Goal: Transaction & Acquisition: Purchase product/service

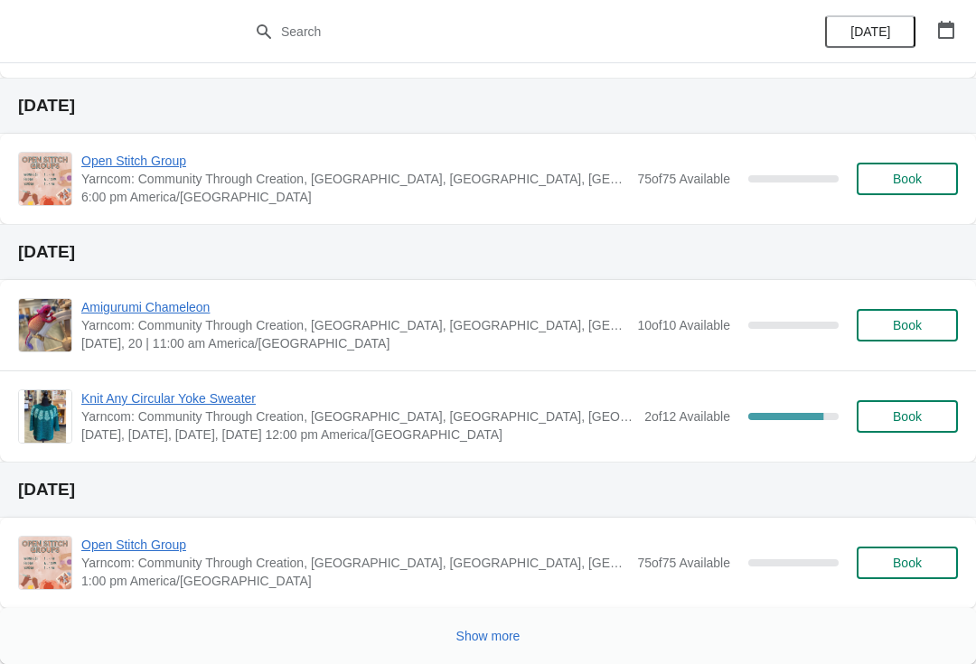
scroll to position [1332, 0]
click at [496, 629] on span "Show more" at bounding box center [488, 636] width 64 height 14
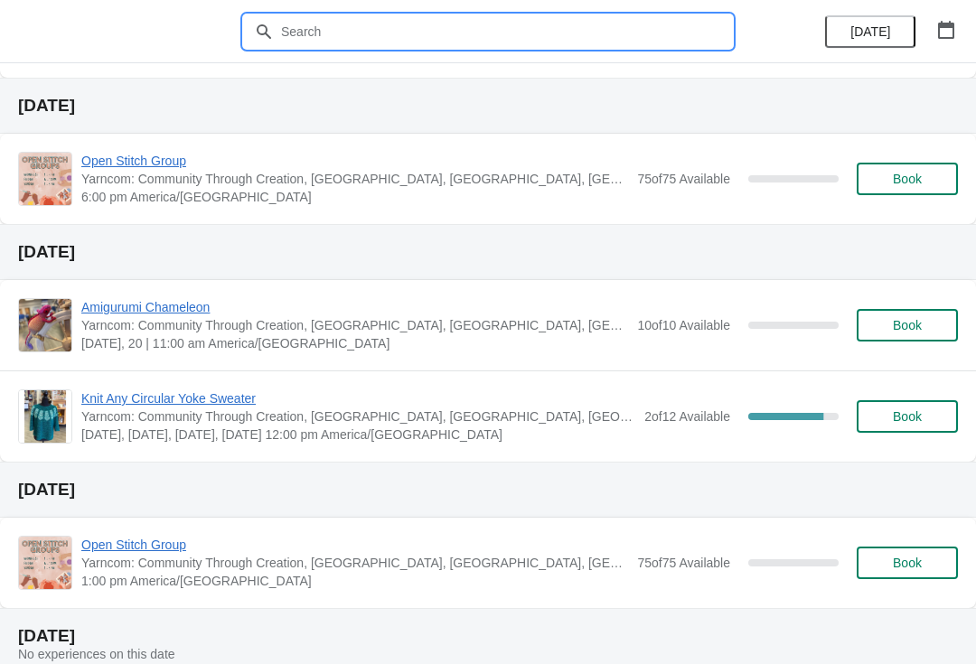
click at [323, 40] on input "text" at bounding box center [506, 31] width 452 height 33
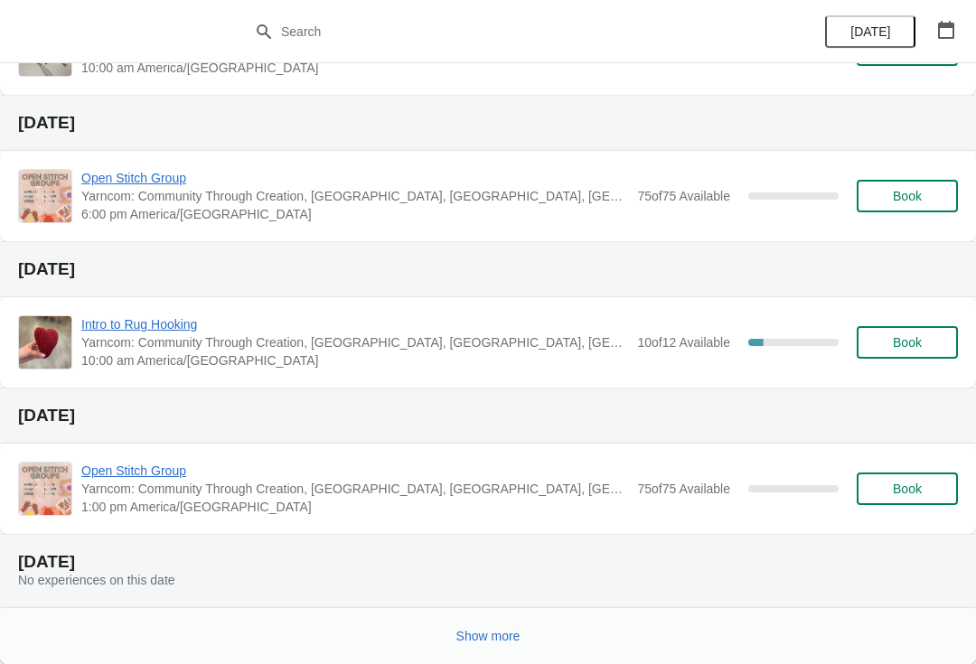
scroll to position [2542, 0]
click at [476, 636] on span "Show more" at bounding box center [488, 636] width 64 height 14
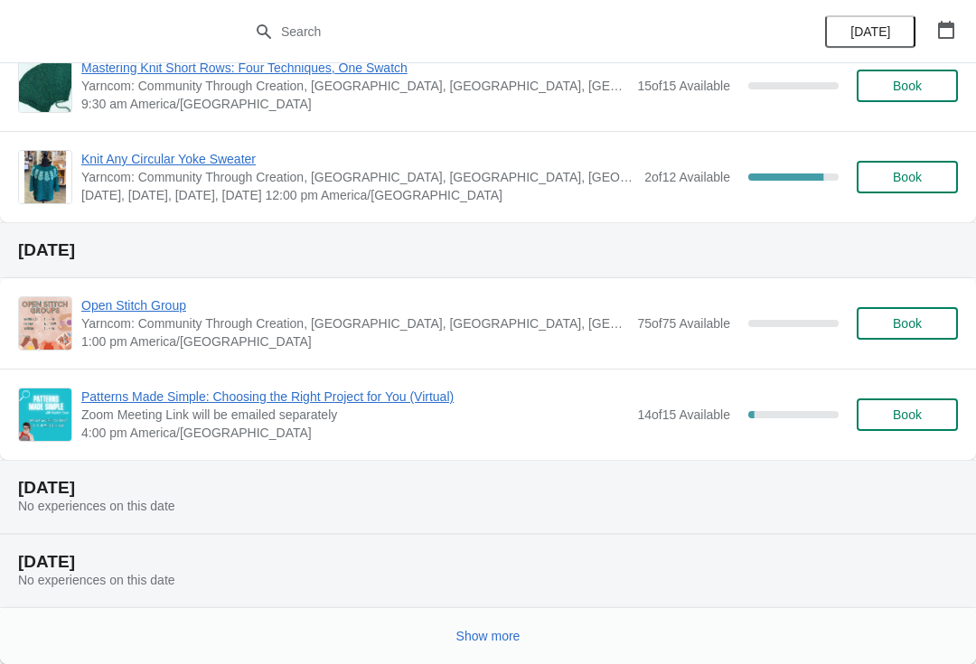
scroll to position [4044, 0]
click at [498, 645] on button "Show more" at bounding box center [488, 636] width 79 height 33
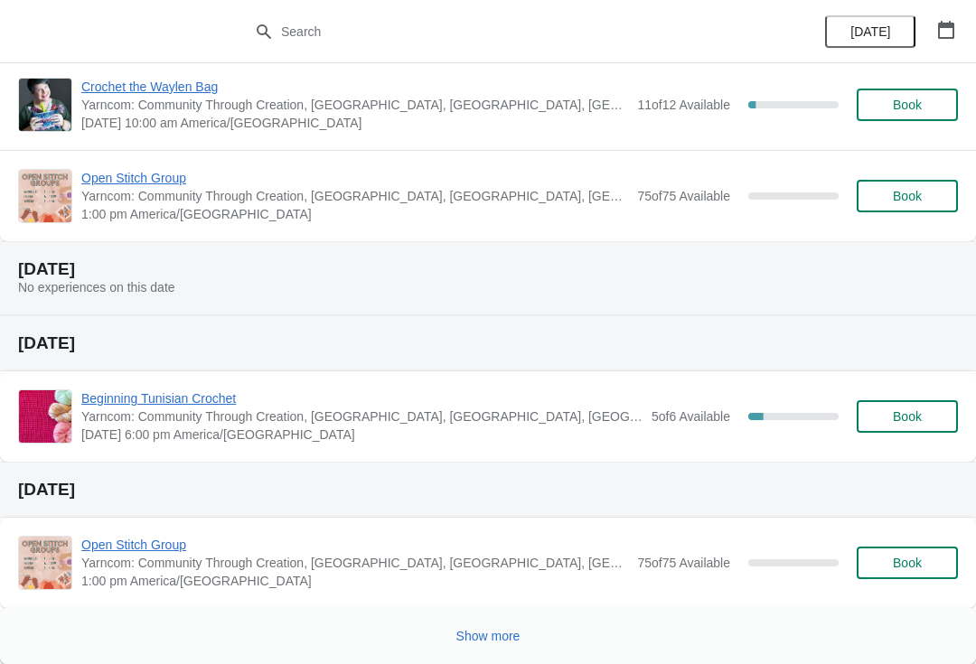
scroll to position [5782, 0]
click at [495, 635] on span "Show more" at bounding box center [488, 636] width 64 height 14
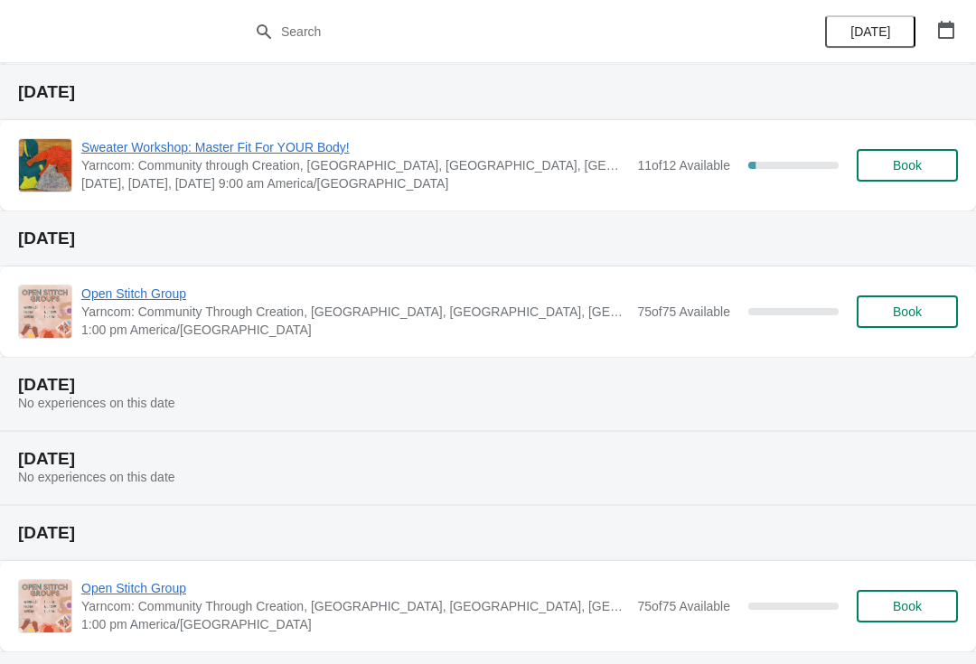
scroll to position [6548, 0]
click at [908, 174] on button "Book" at bounding box center [907, 164] width 101 height 33
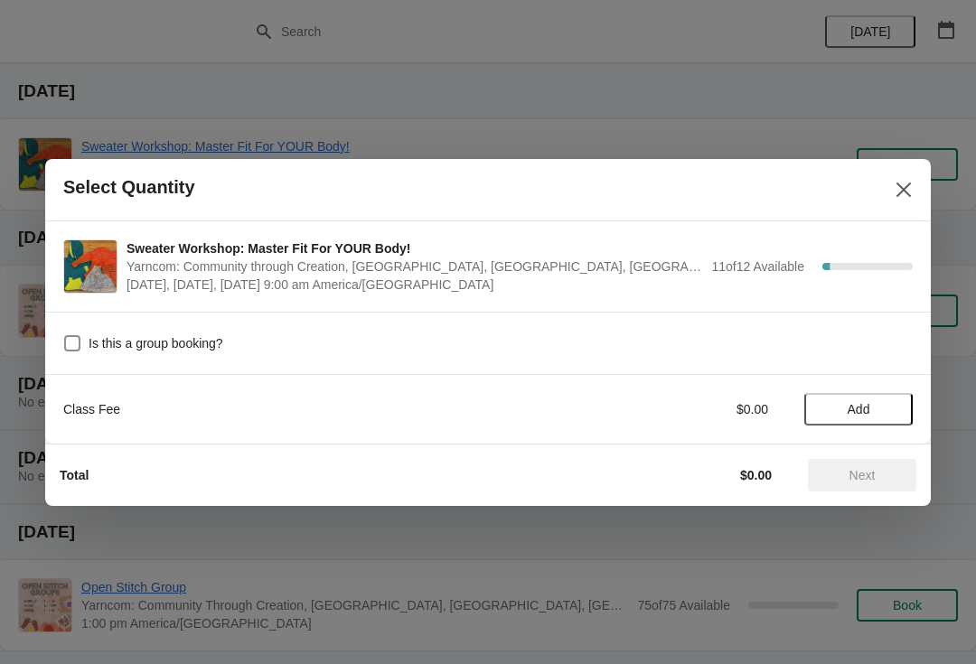
click at [872, 405] on span "Add" at bounding box center [859, 409] width 76 height 14
click at [853, 480] on span "Next" at bounding box center [863, 475] width 26 height 14
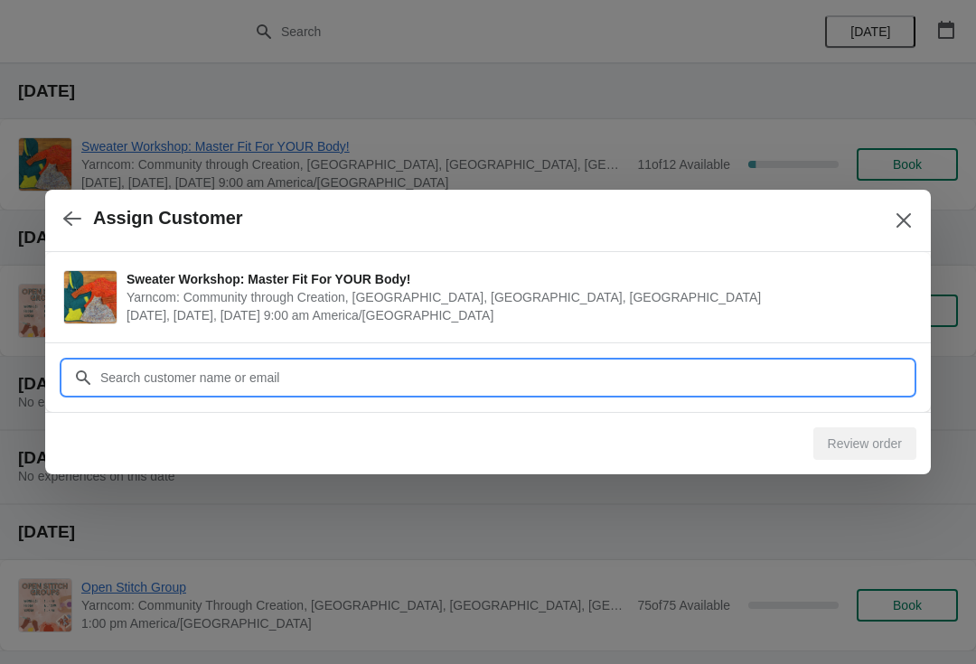
click at [260, 368] on input "Customer" at bounding box center [506, 378] width 814 height 33
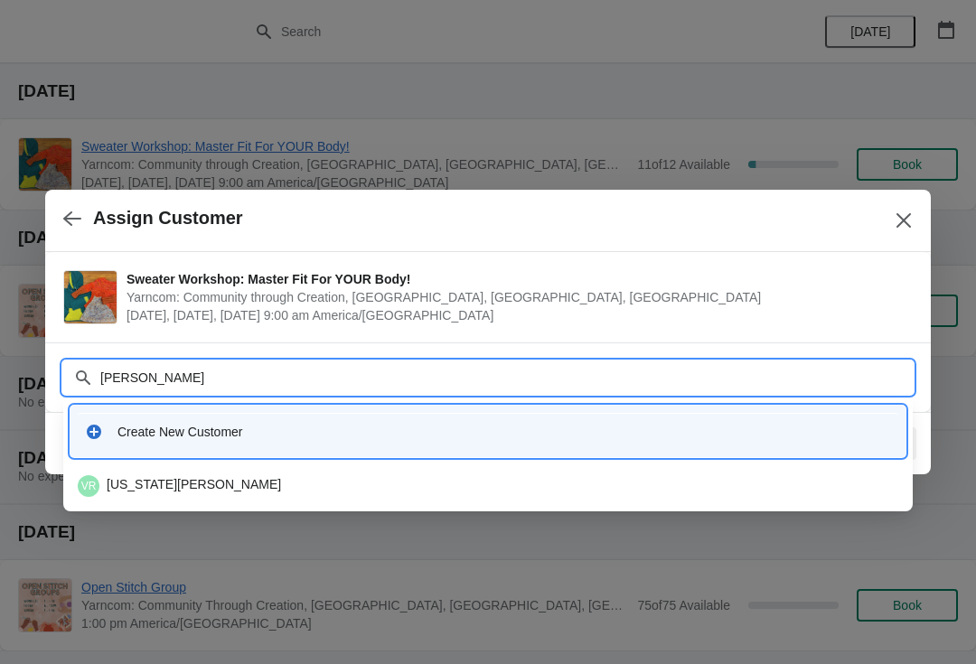
type input "Rooney"
click at [195, 484] on div "VR Virginia Rooney" at bounding box center [488, 486] width 821 height 22
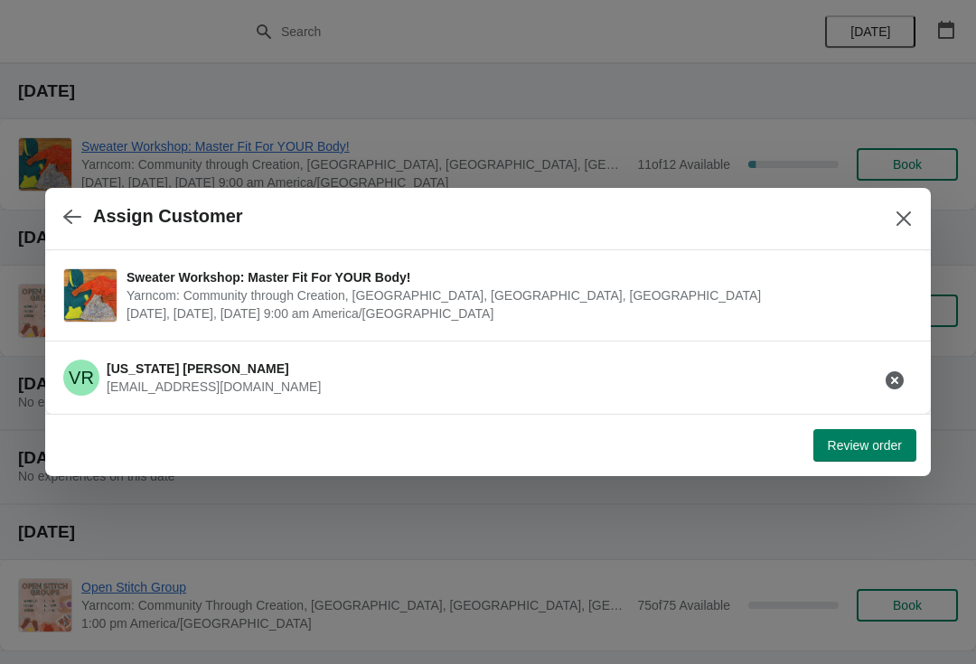
click at [862, 450] on span "Review order" at bounding box center [865, 445] width 74 height 14
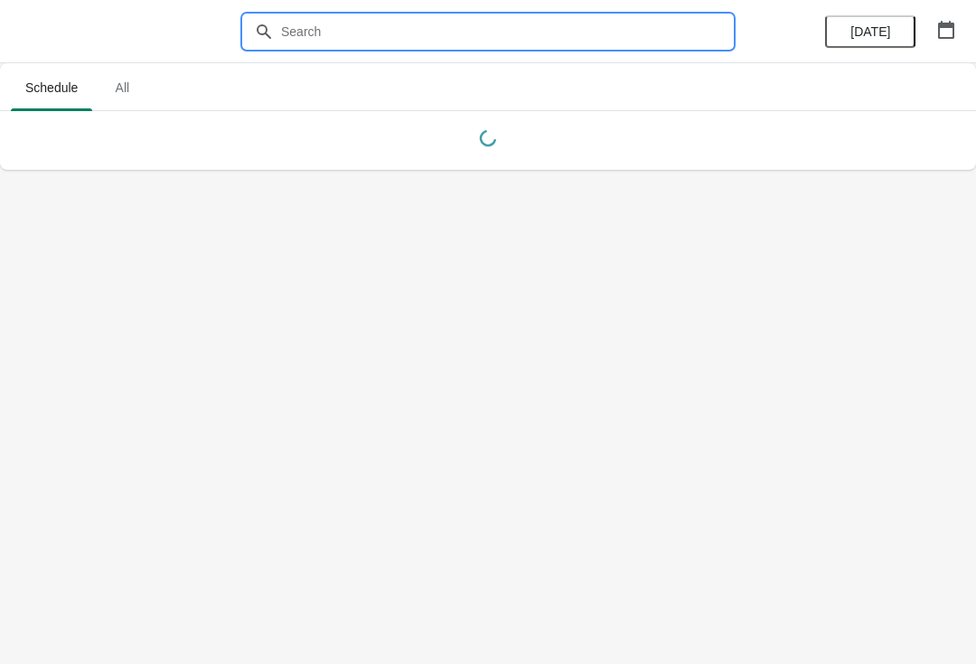
click at [542, 28] on input "text" at bounding box center [506, 31] width 452 height 33
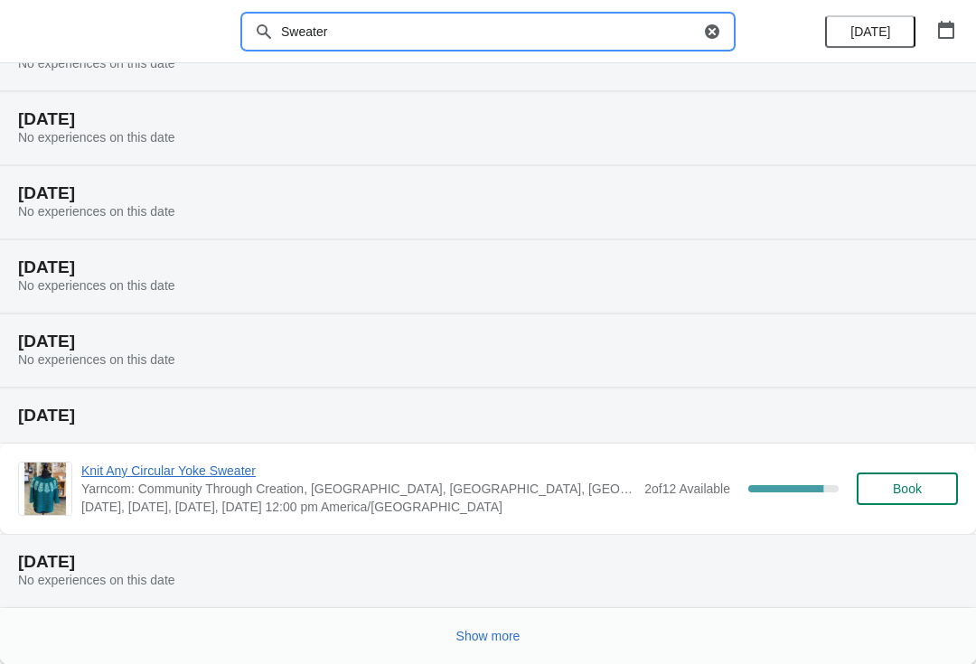
scroll to position [168, 0]
type input "Sweater"
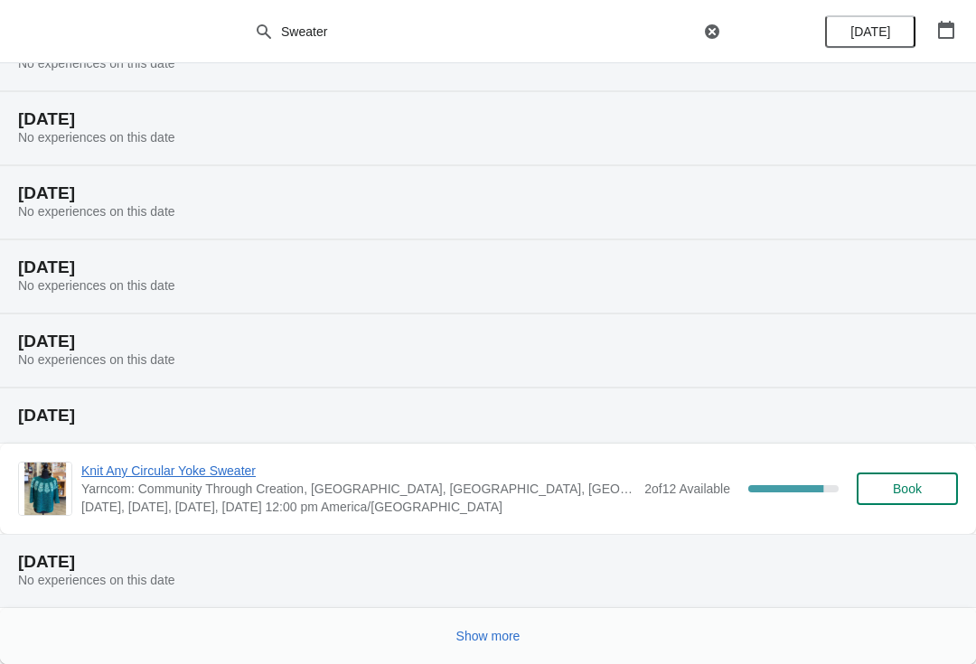
click at [444, 649] on div "Show more" at bounding box center [488, 636] width 976 height 56
click at [494, 629] on span "Show more" at bounding box center [488, 636] width 64 height 14
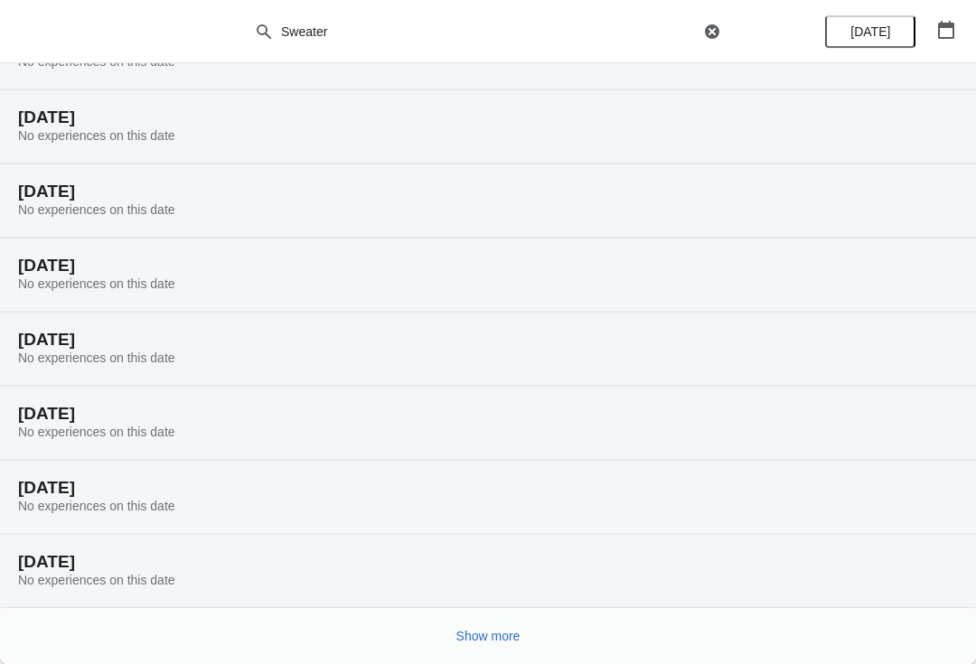
scroll to position [761, 0]
click at [494, 629] on span "Show more" at bounding box center [488, 636] width 64 height 14
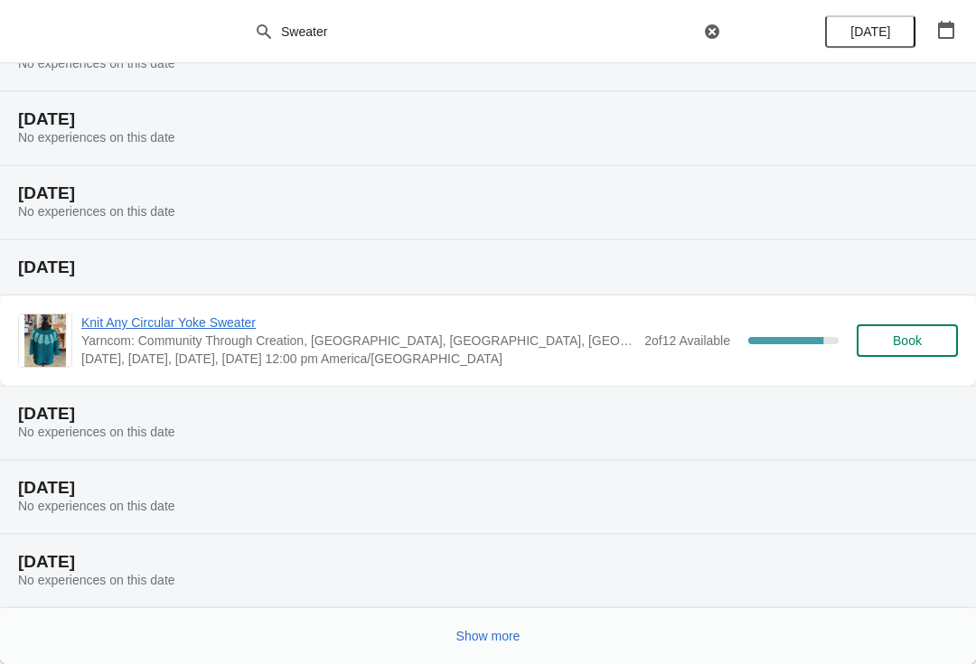
scroll to position [1426, 0]
click at [487, 634] on span "Show more" at bounding box center [488, 636] width 64 height 14
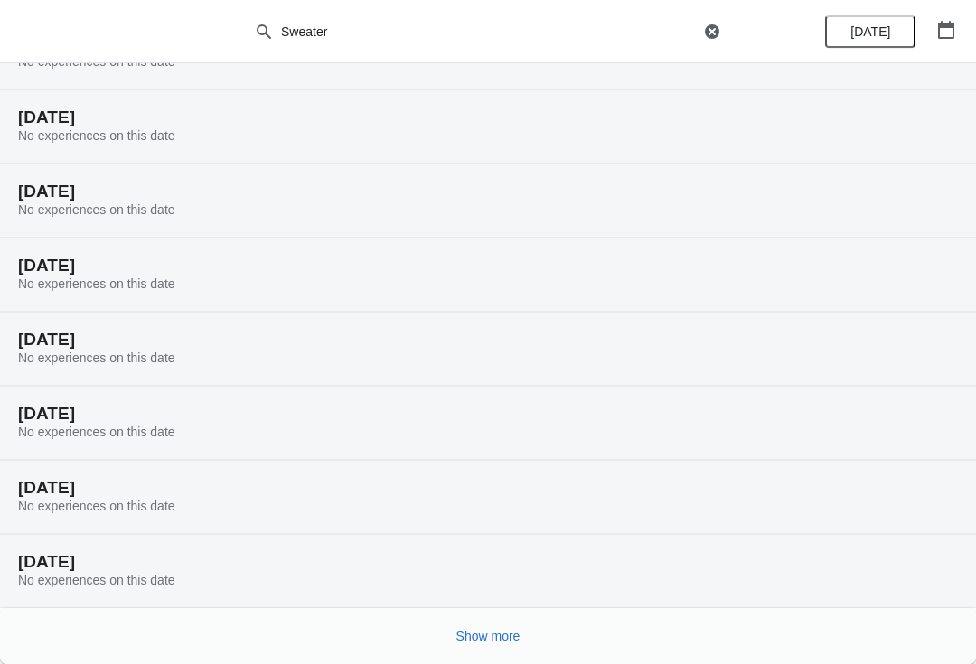
scroll to position [2019, 0]
click at [503, 632] on span "Show more" at bounding box center [488, 636] width 64 height 14
